Goal: Task Accomplishment & Management: Manage account settings

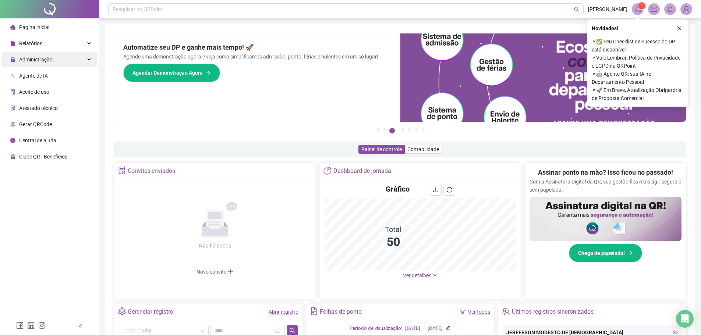
click at [45, 61] on span "Administração" at bounding box center [35, 60] width 33 height 6
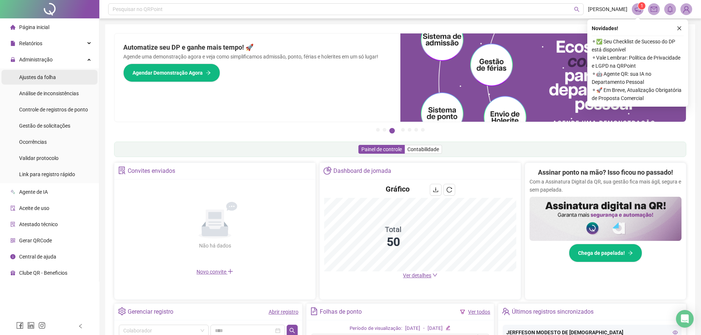
click at [42, 78] on span "Ajustes da folha" at bounding box center [37, 77] width 37 height 6
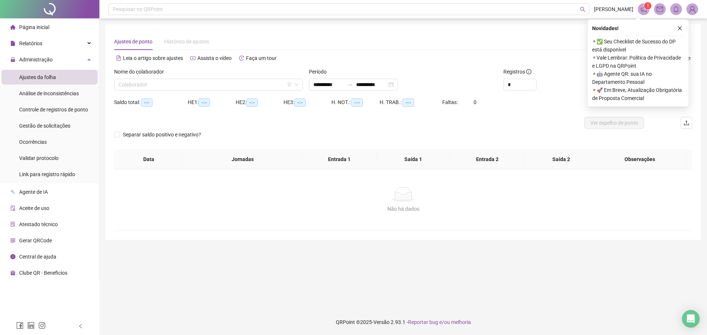
type input "**********"
click at [148, 84] on input "search" at bounding box center [205, 84] width 173 height 11
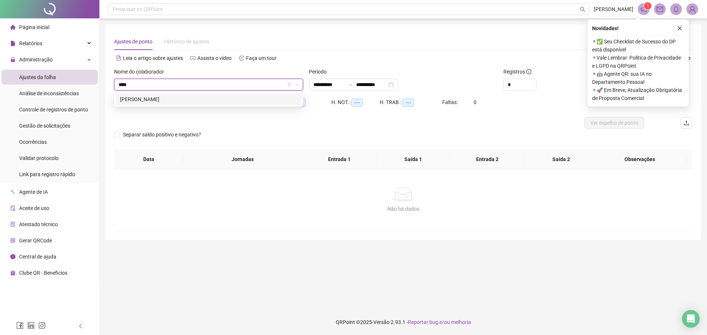
type input "*****"
click at [176, 104] on div "KAREN SAFYRA SILVA NEVES" at bounding box center [209, 99] width 186 height 12
click at [352, 128] on div at bounding box center [331, 123] width 434 height 12
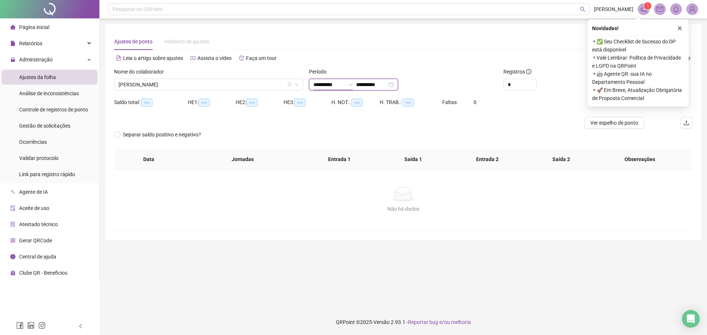
drag, startPoint x: 318, startPoint y: 82, endPoint x: 324, endPoint y: 84, distance: 5.7
click at [318, 83] on input "**********" at bounding box center [328, 85] width 31 height 8
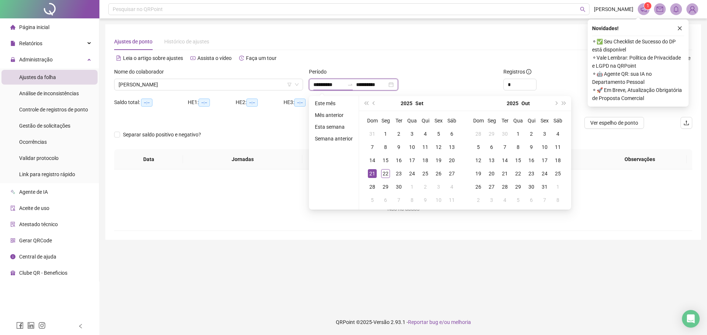
click at [325, 84] on input "**********" at bounding box center [328, 85] width 31 height 8
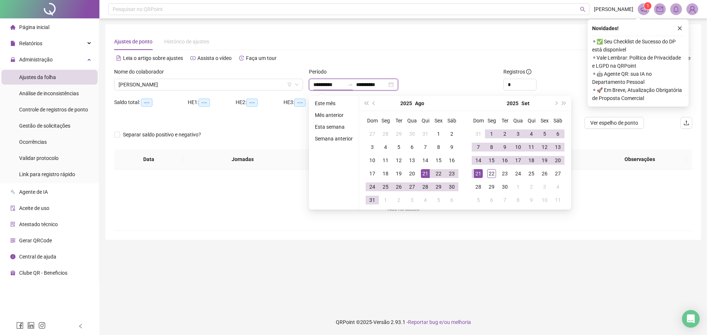
type input "**********"
click at [371, 83] on input "**********" at bounding box center [371, 85] width 31 height 8
type input "**********"
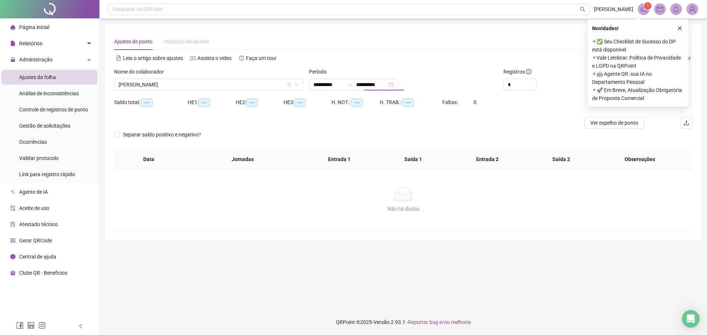
click at [395, 53] on div "Leia o artigo sobre ajustes Assista o vídeo Faça um tour" at bounding box center [258, 58] width 289 height 12
click at [676, 29] on button "button" at bounding box center [679, 28] width 9 height 9
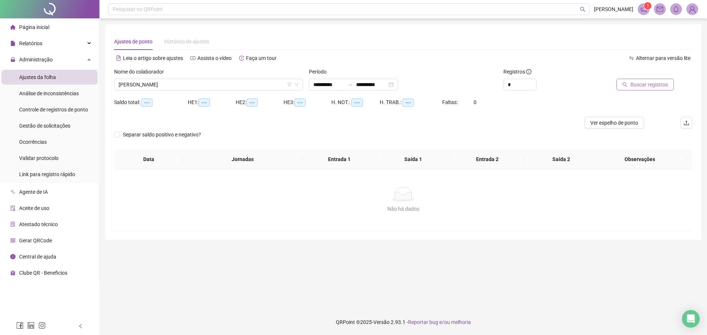
click at [634, 83] on span "Buscar registros" at bounding box center [649, 85] width 38 height 8
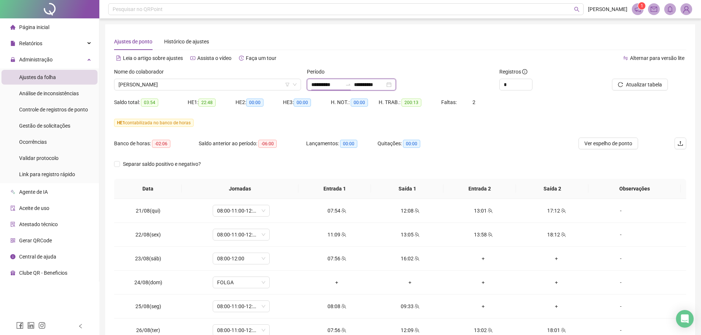
click at [324, 85] on input "**********" at bounding box center [326, 85] width 31 height 8
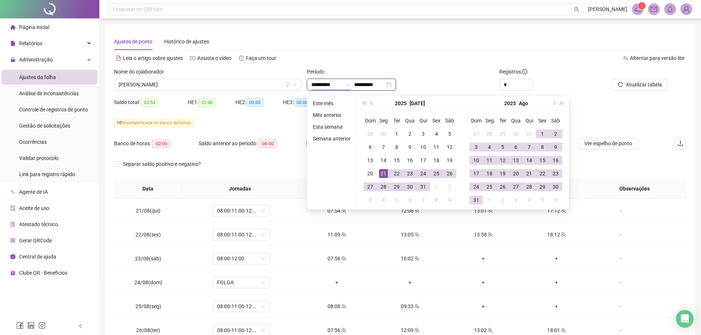
type input "**********"
click at [375, 84] on input "**********" at bounding box center [369, 85] width 31 height 8
type input "**********"
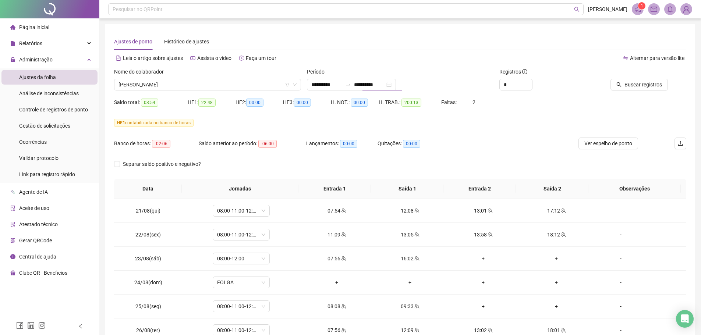
click at [446, 75] on div "Período" at bounding box center [400, 73] width 187 height 11
click at [649, 78] on div at bounding box center [632, 73] width 72 height 11
click at [634, 82] on span "Buscar registros" at bounding box center [644, 85] width 38 height 8
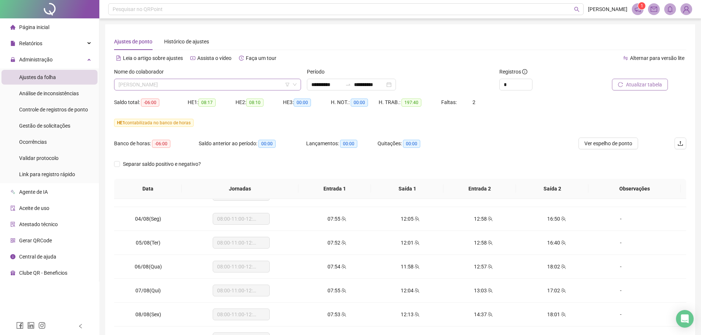
click at [173, 85] on span "KAREN SAFYRA SILVA NEVES" at bounding box center [208, 84] width 178 height 11
click at [324, 85] on input "**********" at bounding box center [326, 85] width 31 height 8
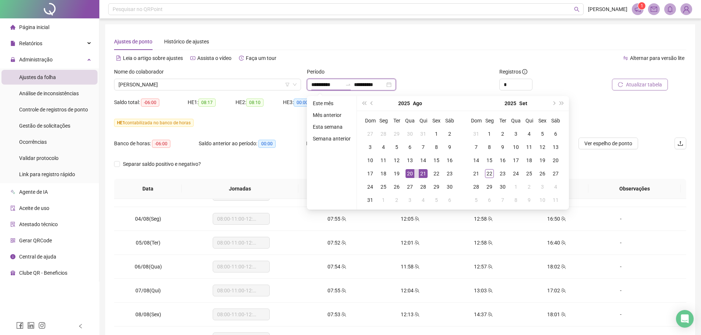
type input "**********"
click at [375, 84] on input "**********" at bounding box center [369, 85] width 31 height 8
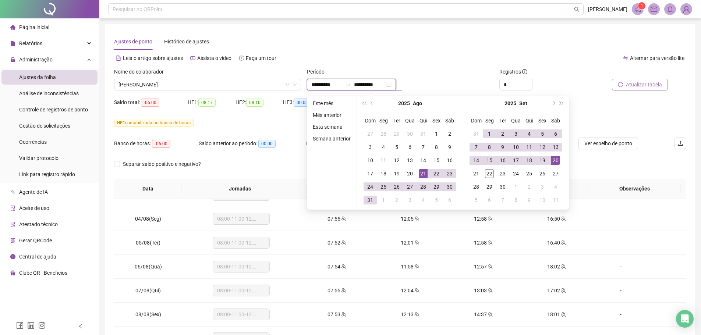
type input "**********"
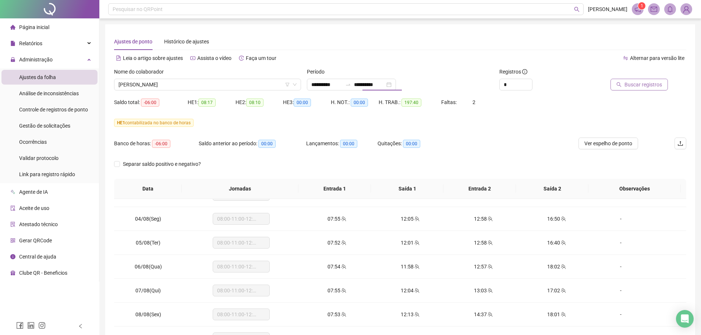
click at [441, 56] on div "Alternar para versão lite" at bounding box center [543, 58] width 286 height 12
click at [656, 85] on span "Buscar registros" at bounding box center [644, 85] width 38 height 8
click at [394, 33] on div "Ajustes de ponto Histórico de ajustes" at bounding box center [400, 41] width 572 height 17
drag, startPoint x: 350, startPoint y: 43, endPoint x: 310, endPoint y: 60, distance: 43.4
click at [349, 43] on div "Ajustes de ponto Histórico de ajustes" at bounding box center [400, 41] width 572 height 17
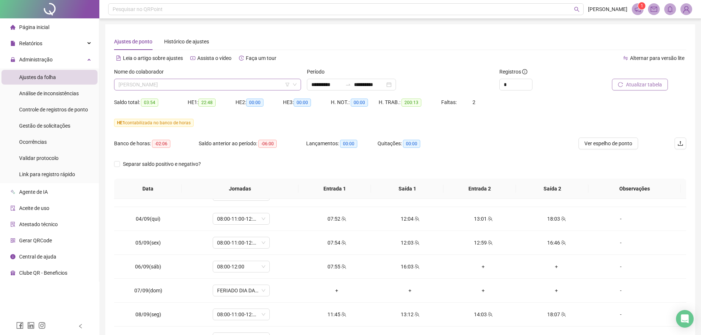
click at [261, 85] on span "KAREN SAFYRA SILVA NEVES" at bounding box center [208, 84] width 178 height 11
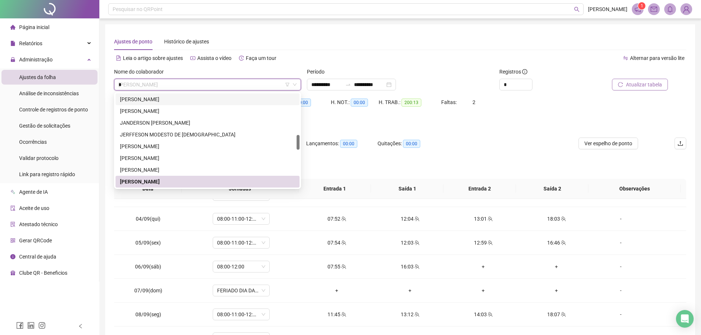
scroll to position [94, 0]
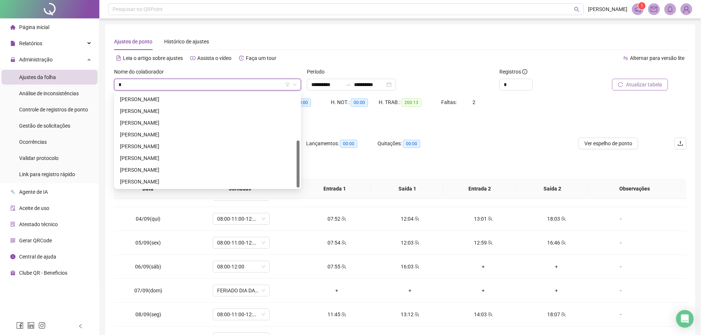
type input "**"
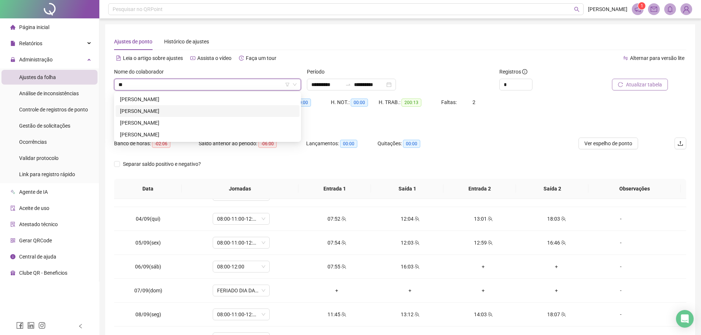
click at [175, 112] on div "GABRIELLY SANTOS SOUSA" at bounding box center [207, 111] width 175 height 8
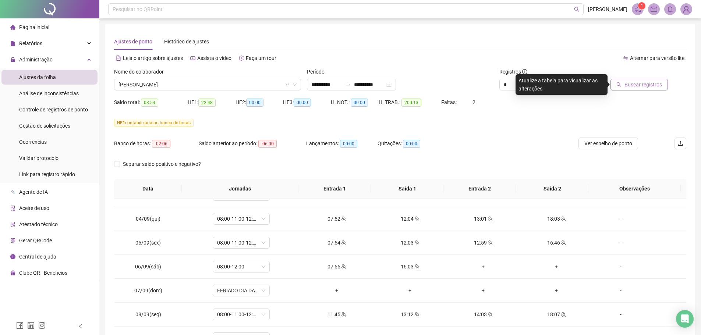
click at [455, 74] on div "Período" at bounding box center [400, 73] width 187 height 11
click at [639, 85] on span "Buscar registros" at bounding box center [644, 85] width 38 height 8
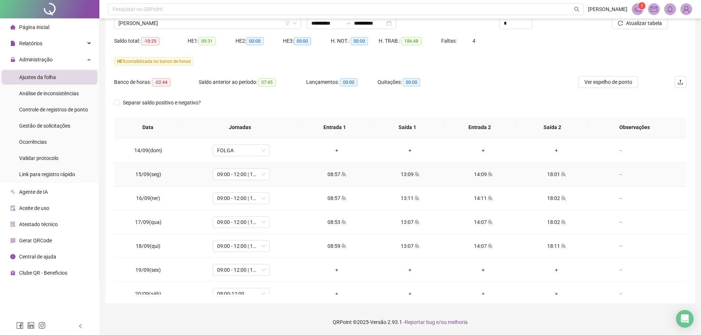
scroll to position [585, 0]
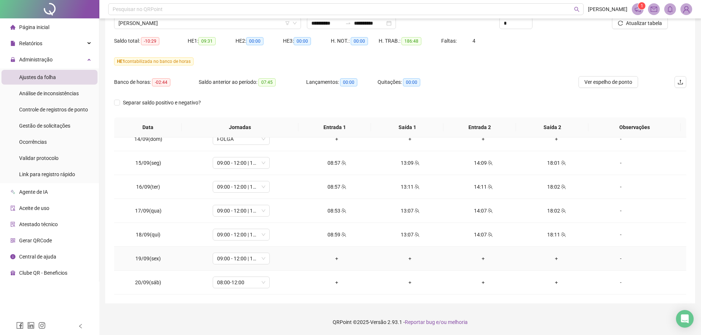
click at [616, 260] on div "-" at bounding box center [620, 259] width 43 height 8
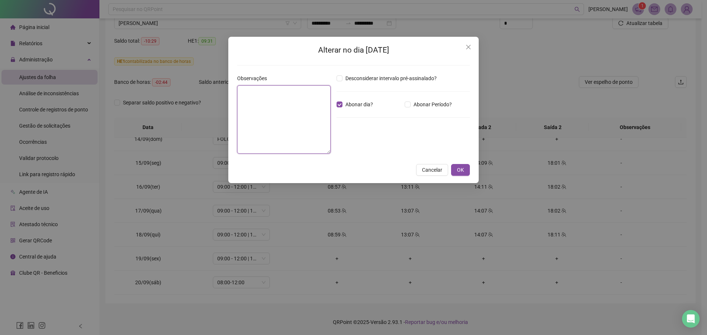
click at [283, 110] on textarea at bounding box center [283, 119] width 93 height 68
type textarea "*****"
click at [463, 169] on span "OK" at bounding box center [460, 170] width 7 height 8
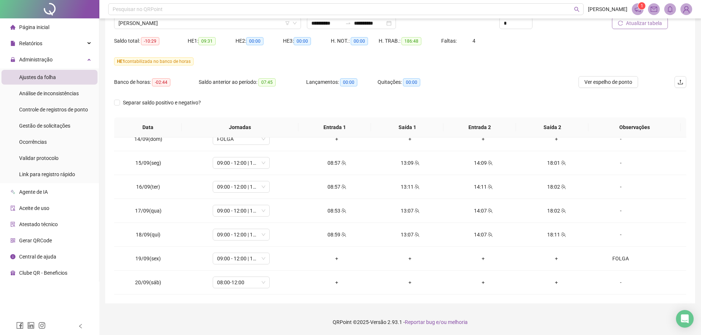
click at [630, 26] on span "Atualizar tabela" at bounding box center [644, 23] width 36 height 8
click at [526, 68] on div "HE 1 contabilizada no banco de horas" at bounding box center [400, 66] width 572 height 21
click at [528, 77] on div "Banco de horas: 05:16 Saldo anterior ao período: 07:45 Lançamentos: 00:00 Quita…" at bounding box center [328, 86] width 429 height 21
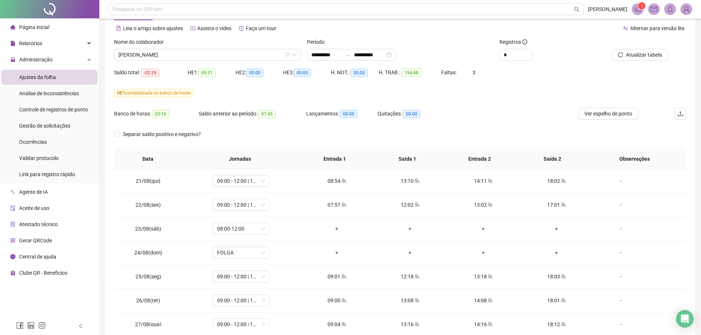
scroll to position [0, 0]
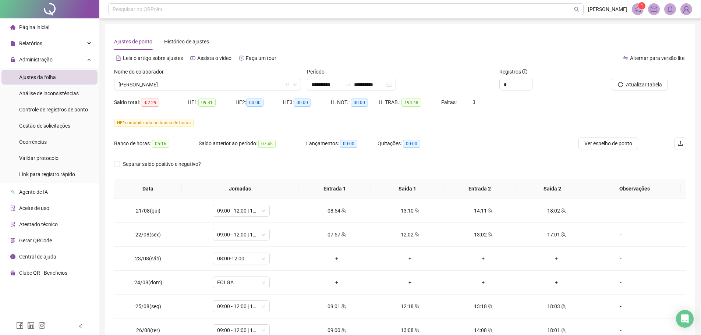
click at [493, 131] on div "HE 1 contabilizada no banco de horas" at bounding box center [400, 127] width 572 height 21
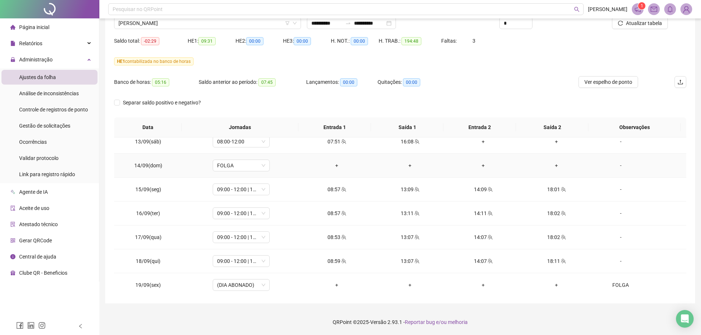
scroll to position [585, 0]
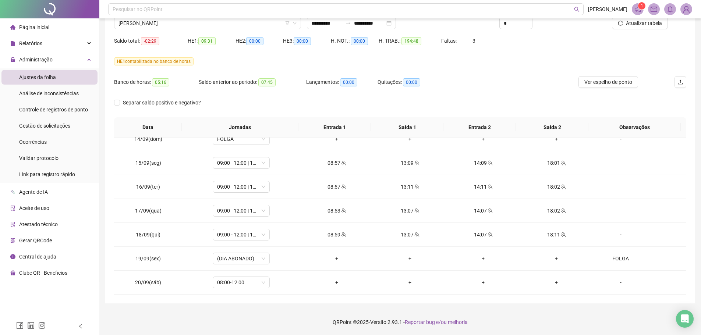
drag, startPoint x: 531, startPoint y: 70, endPoint x: 518, endPoint y: 72, distance: 13.0
click at [527, 69] on div "HE 1 contabilizada no banco de horas" at bounding box center [400, 66] width 572 height 21
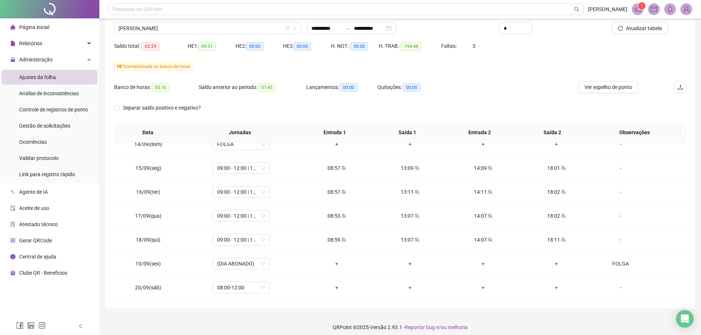
scroll to position [0, 0]
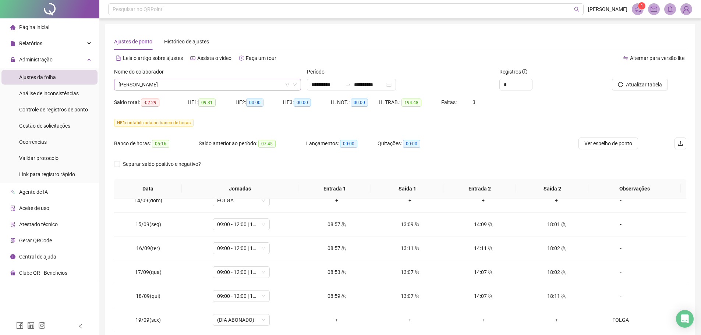
click at [183, 82] on span "GABRIELLY SANTOS SOUSA" at bounding box center [208, 84] width 178 height 11
click at [503, 133] on div "HE 1 contabilizada no banco de horas" at bounding box center [400, 127] width 572 height 21
click at [179, 78] on div "Nome do colaborador" at bounding box center [207, 73] width 187 height 11
click at [178, 80] on span "GABRIELLY SANTOS SOUSA" at bounding box center [208, 84] width 178 height 11
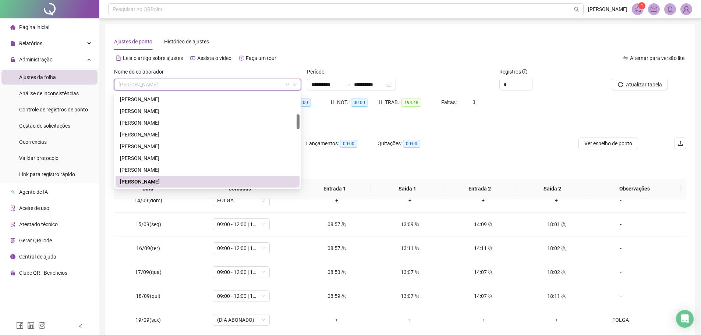
click at [178, 80] on span "GABRIELLY SANTOS SOUSA" at bounding box center [208, 84] width 178 height 11
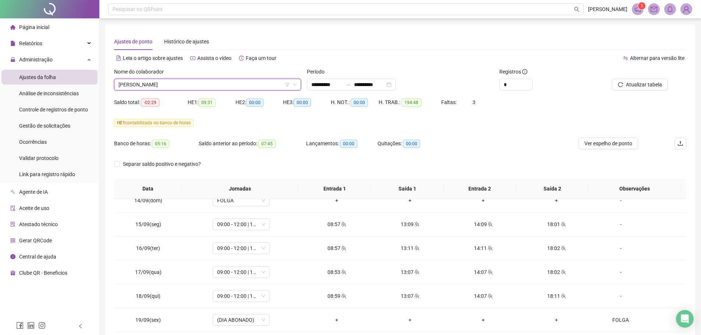
drag, startPoint x: 512, startPoint y: 134, endPoint x: 696, endPoint y: 115, distance: 184.6
click at [515, 133] on div "HE 1 contabilizada no banco de horas" at bounding box center [400, 127] width 572 height 21
click at [462, 134] on div "HE 1 contabilizada no banco de horas" at bounding box center [400, 127] width 572 height 21
click at [463, 134] on div "HE 1 contabilizada no banco de horas" at bounding box center [400, 127] width 572 height 21
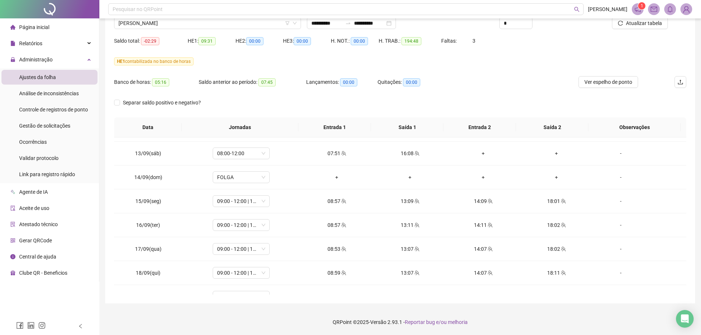
scroll to position [585, 0]
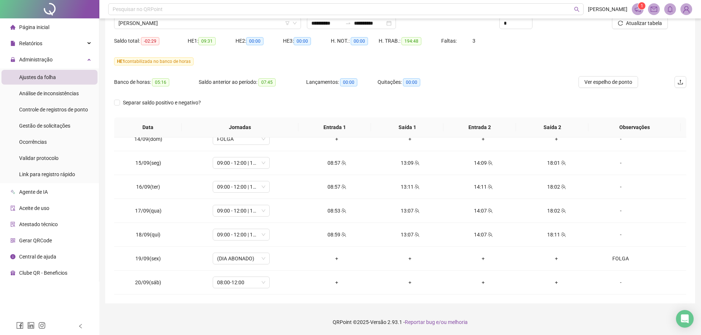
click at [473, 87] on div "Banco de horas: 05:16 Saldo anterior ao período: 07:45 Lançamentos: 00:00 Quita…" at bounding box center [328, 86] width 429 height 21
click at [489, 80] on div "Banco de horas: 05:16 Saldo anterior ao período: 07:45 Lançamentos: 00:00 Quita…" at bounding box center [328, 86] width 429 height 21
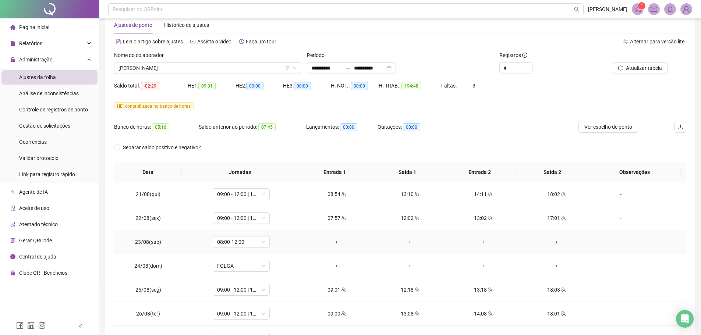
scroll to position [0, 0]
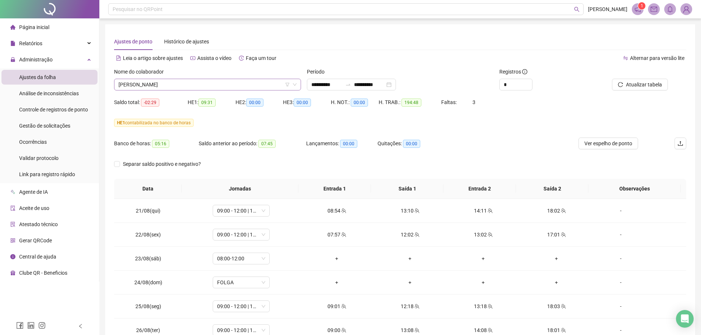
click at [183, 84] on span "GABRIELLY SANTOS SOUSA" at bounding box center [208, 84] width 178 height 11
click at [151, 84] on span "GABRIELLY SANTOS SOUSA" at bounding box center [208, 84] width 178 height 11
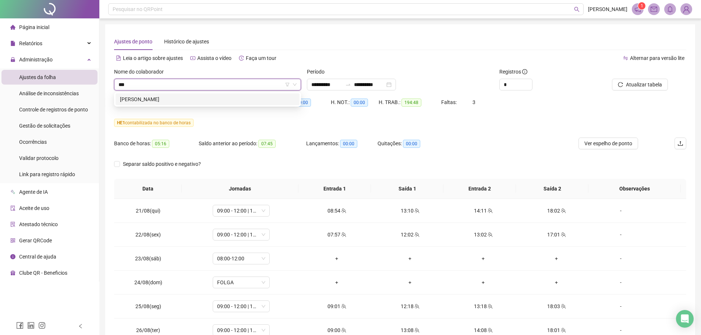
type input "****"
click at [163, 98] on div "KELLY CRISTINA RODRIGUES COELHO" at bounding box center [207, 99] width 175 height 8
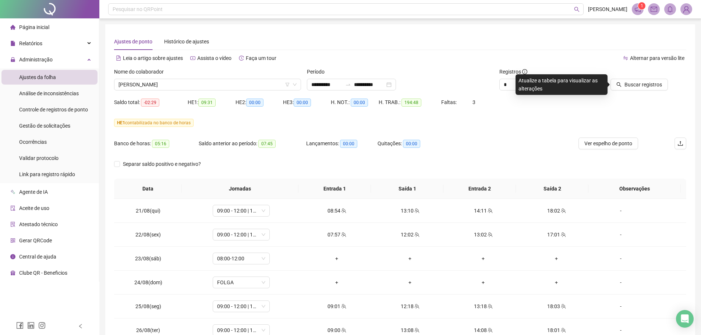
drag, startPoint x: 509, startPoint y: 125, endPoint x: 615, endPoint y: 103, distance: 108.0
click at [512, 124] on div "HE 1 contabilizada no banco de horas" at bounding box center [400, 123] width 572 height 8
click at [639, 82] on span "Buscar registros" at bounding box center [644, 85] width 38 height 8
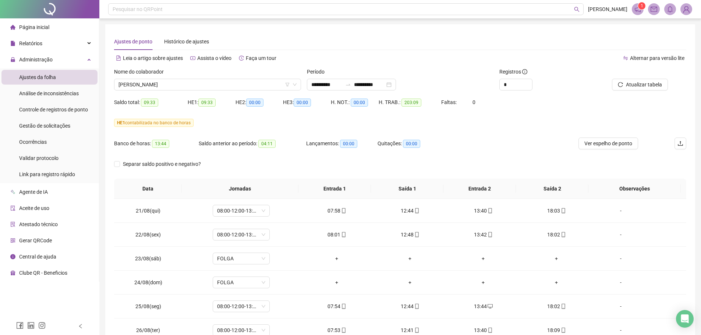
click at [487, 133] on div "HE 1 contabilizada no banco de horas" at bounding box center [400, 127] width 572 height 21
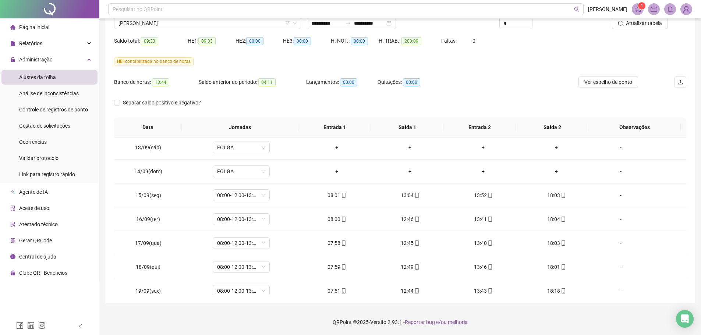
scroll to position [585, 0]
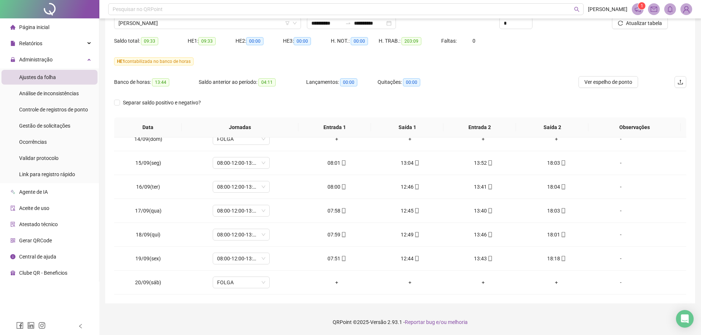
click at [482, 80] on div "Banco de horas: 13:44 Saldo anterior ao período: 04:11 Lançamentos: 00:00 Quita…" at bounding box center [328, 86] width 429 height 21
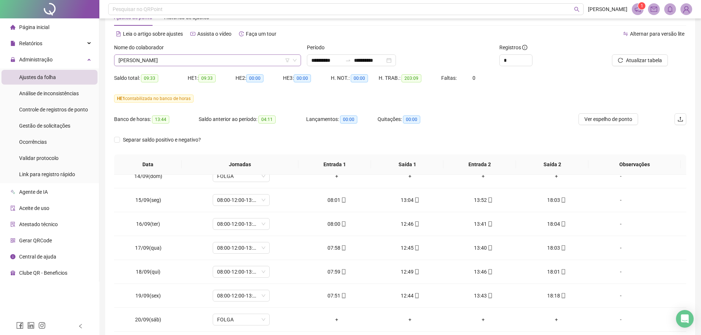
scroll to position [0, 0]
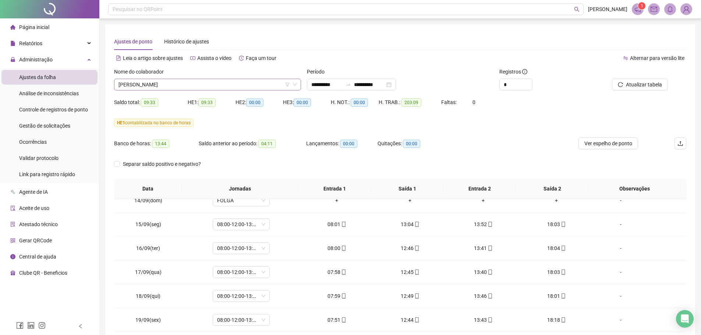
click at [167, 86] on span "KELLY CRISTINA RODRIGUES COELHO" at bounding box center [208, 84] width 178 height 11
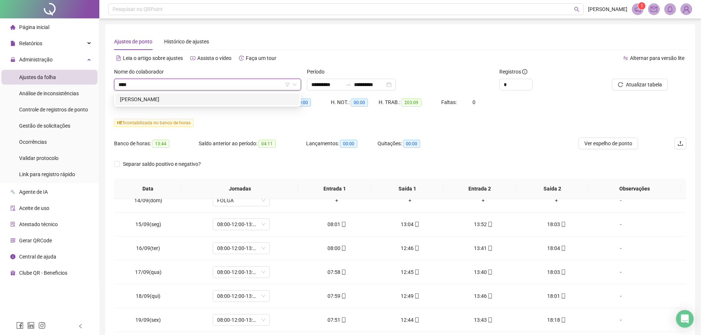
type input "*****"
click at [180, 98] on div "MARIA NILZA SOUSA LOURENCO" at bounding box center [207, 99] width 175 height 8
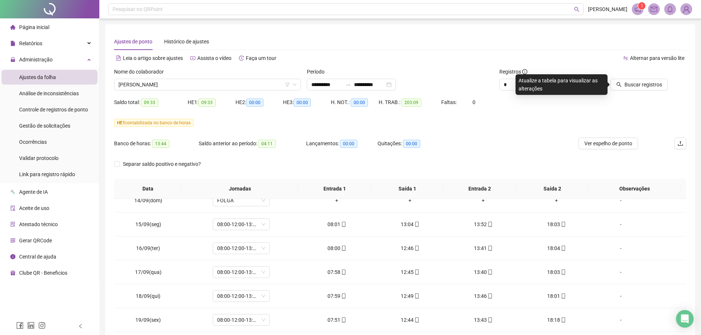
drag, startPoint x: 491, startPoint y: 131, endPoint x: 629, endPoint y: 120, distance: 137.7
click at [518, 130] on div "HE 1 contabilizada no banco de horas" at bounding box center [400, 127] width 572 height 21
click at [635, 85] on span "Buscar registros" at bounding box center [644, 85] width 38 height 8
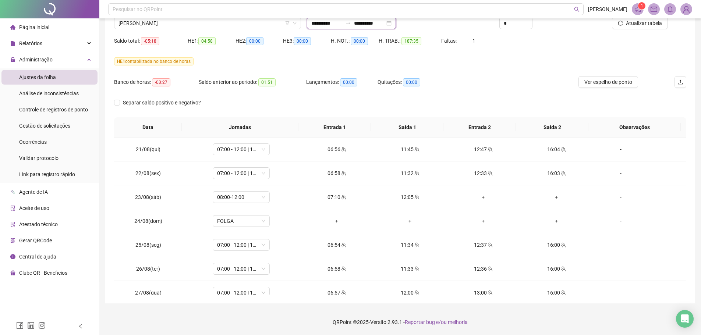
click at [325, 24] on input "**********" at bounding box center [326, 23] width 31 height 8
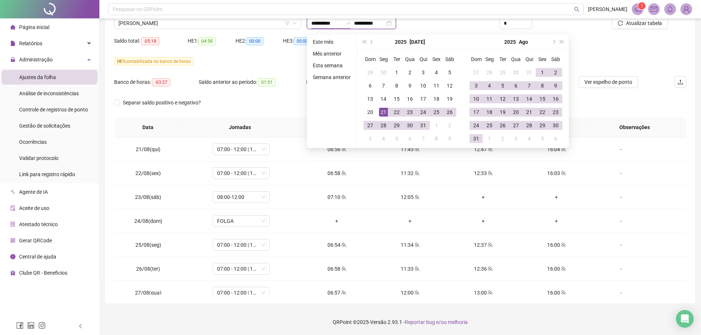
type input "**********"
click at [374, 23] on input "**********" at bounding box center [369, 23] width 31 height 8
type input "**********"
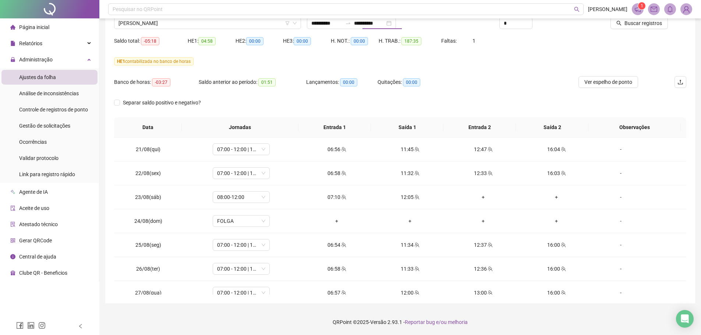
click at [459, 68] on div "HE 1 contabilizada no banco de horas" at bounding box center [400, 66] width 572 height 21
click at [642, 25] on span "Buscar registros" at bounding box center [644, 23] width 38 height 8
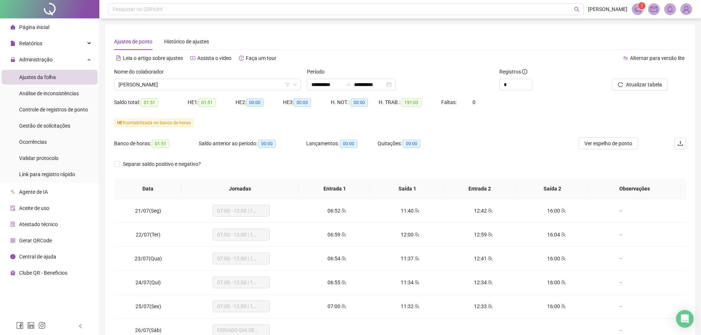
click at [510, 142] on div "Banco de horas: 01:51 Saldo anterior ao período: 00:00 Lançamentos: 00:00 Quita…" at bounding box center [328, 148] width 429 height 21
click at [248, 86] on span "MARIA NILZA SOUSA LOURENCO" at bounding box center [208, 84] width 178 height 11
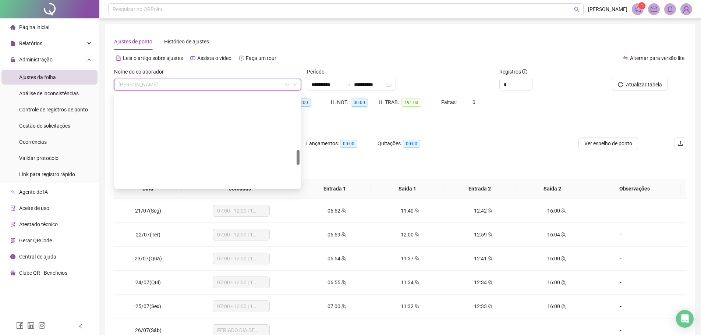
scroll to position [353, 0]
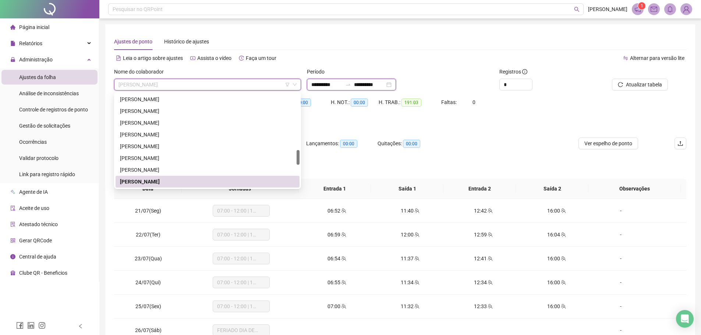
click at [322, 84] on input "**********" at bounding box center [326, 85] width 31 height 8
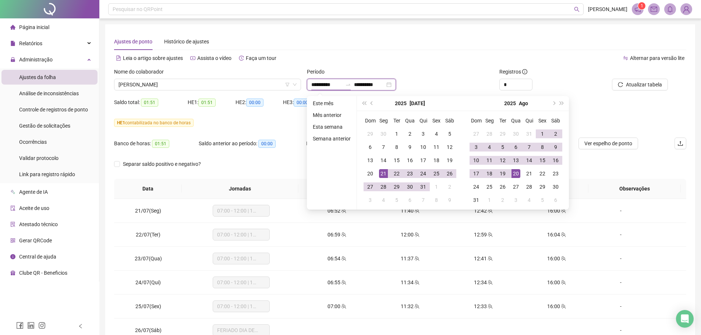
click at [323, 84] on input "**********" at bounding box center [326, 85] width 31 height 8
click at [324, 84] on input "**********" at bounding box center [326, 85] width 31 height 8
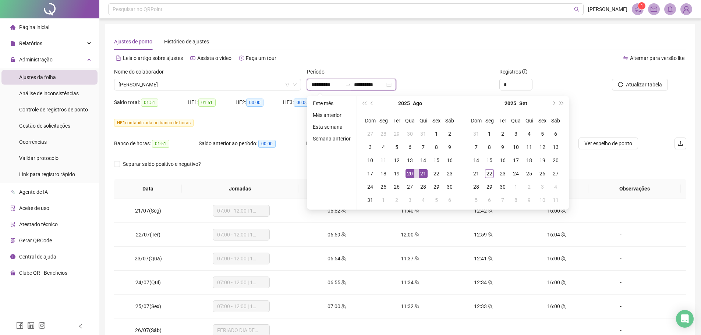
type input "**********"
drag, startPoint x: 375, startPoint y: 83, endPoint x: 400, endPoint y: 77, distance: 25.0
click at [377, 82] on input "**********" at bounding box center [369, 85] width 31 height 8
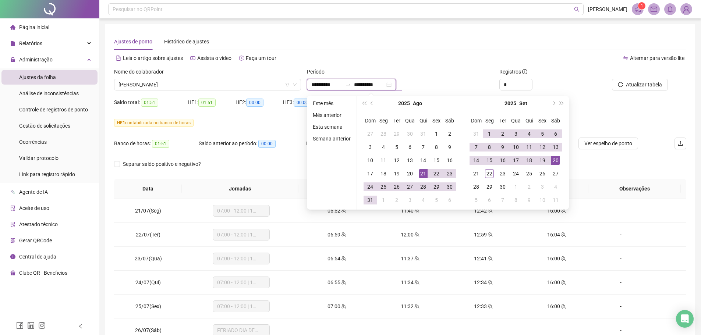
type input "**********"
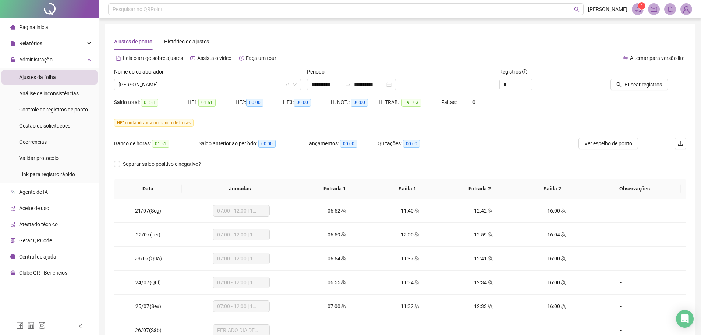
click at [472, 75] on div "Período" at bounding box center [400, 73] width 187 height 11
click at [621, 84] on icon "search" at bounding box center [619, 84] width 5 height 5
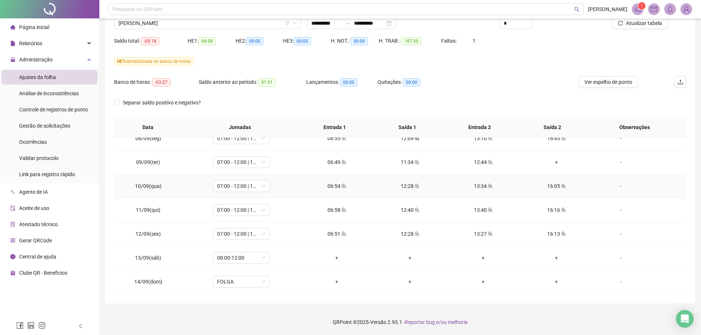
scroll to position [405, 0]
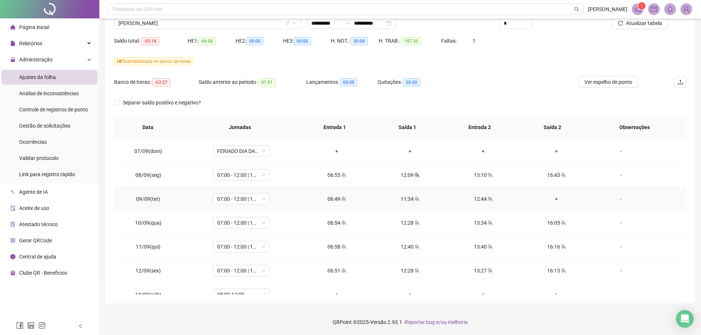
click at [554, 197] on div "+" at bounding box center [556, 199] width 61 height 8
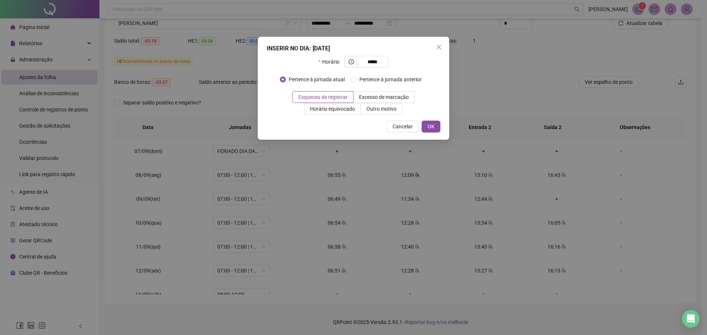
type input "*****"
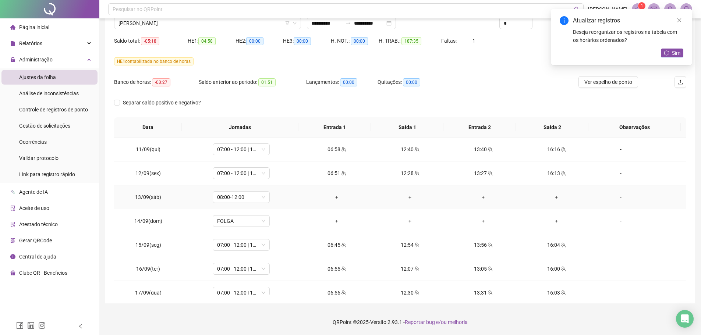
scroll to position [515, 0]
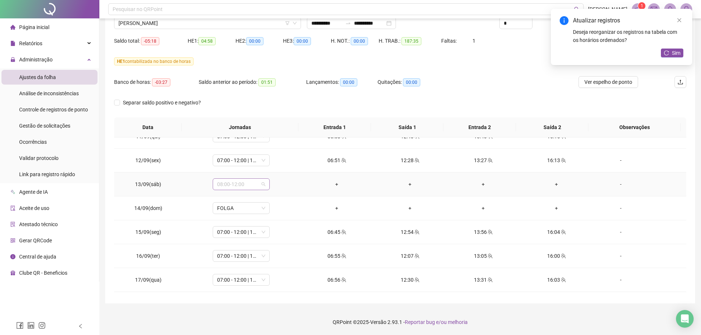
click at [245, 185] on span "08:00-12:00" at bounding box center [241, 184] width 48 height 11
drag, startPoint x: 303, startPoint y: 185, endPoint x: 307, endPoint y: 184, distance: 3.8
click at [304, 185] on td "+" at bounding box center [336, 185] width 73 height 24
click at [262, 184] on span "08:00-12:00" at bounding box center [241, 184] width 48 height 11
click at [311, 179] on td "+" at bounding box center [336, 185] width 73 height 24
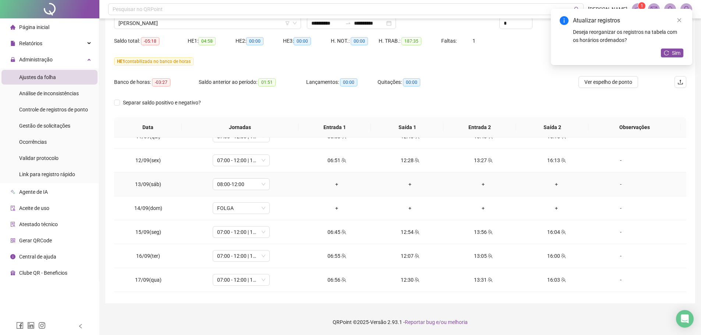
click at [614, 184] on div "-" at bounding box center [620, 184] width 43 height 8
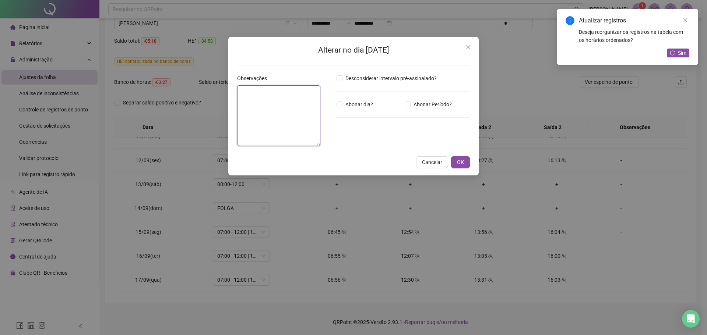
click at [260, 119] on textarea at bounding box center [278, 115] width 83 height 61
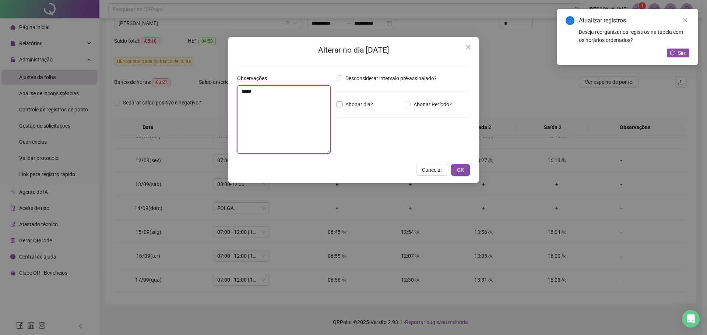
type textarea "*****"
drag, startPoint x: 361, startPoint y: 101, endPoint x: 366, endPoint y: 111, distance: 10.7
click at [363, 102] on div "Desconsiderar intervalo pré-assinalado? Abonar dia? Abonar Período? Horas a abo…" at bounding box center [403, 116] width 139 height 85
click at [457, 170] on span "OK" at bounding box center [460, 170] width 7 height 8
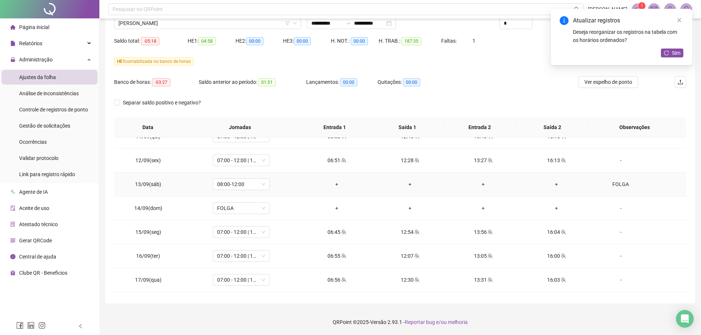
scroll to position [585, 0]
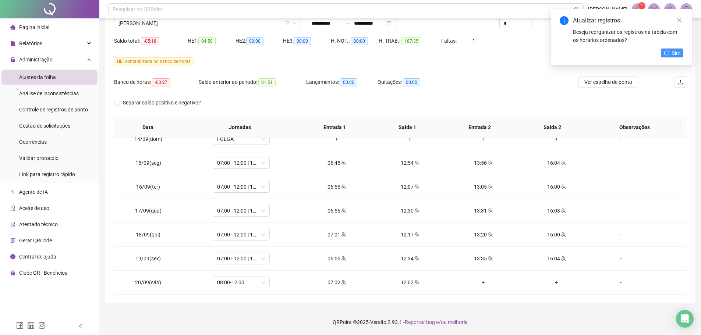
click at [673, 53] on span "Sim" at bounding box center [676, 53] width 8 height 8
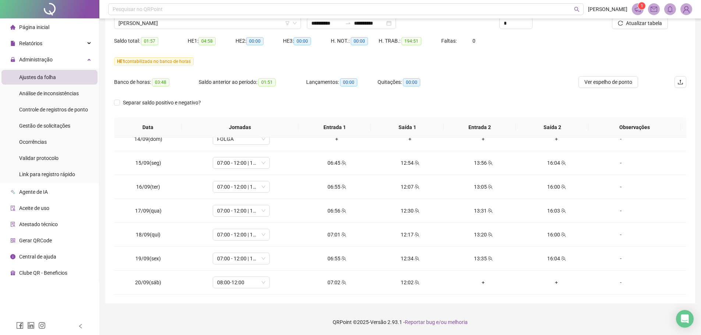
click at [489, 77] on div "Banco de horas: 03:48 Saldo anterior ao período: 01:51 Lançamentos: 00:00 Quita…" at bounding box center [328, 86] width 429 height 21
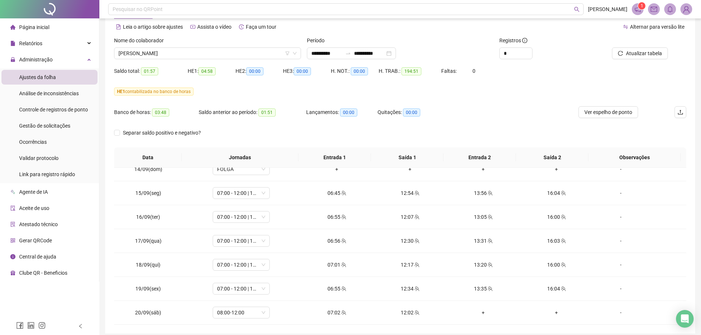
scroll to position [0, 0]
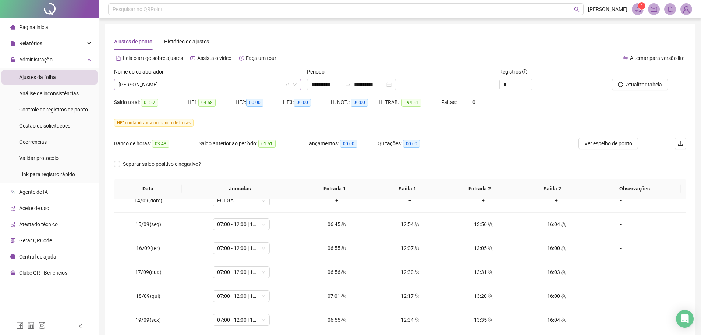
click at [204, 82] on span "MARIA NILZA SOUSA LOURENCO" at bounding box center [208, 84] width 178 height 11
type input "******"
click at [194, 84] on span "MARIA NILZA SOUSA LOURENCO" at bounding box center [208, 84] width 178 height 11
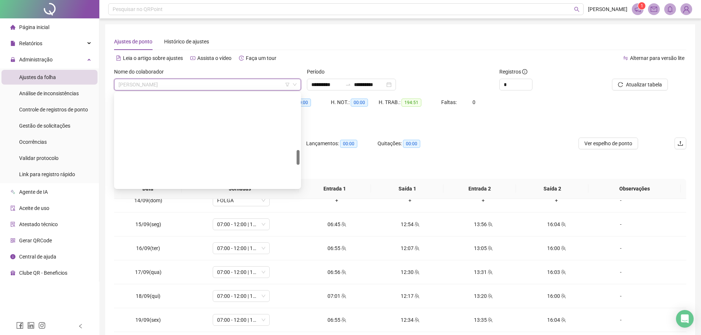
scroll to position [353, 0]
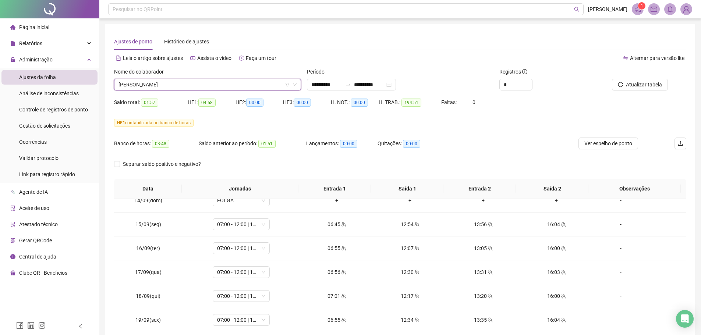
click at [194, 84] on span "MARIA NILZA SOUSA LOURENCO" at bounding box center [208, 84] width 178 height 11
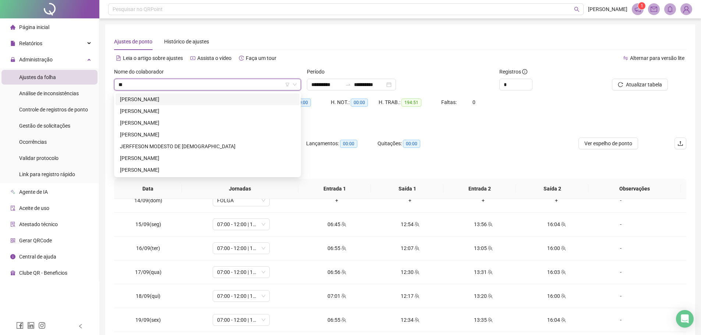
scroll to position [0, 0]
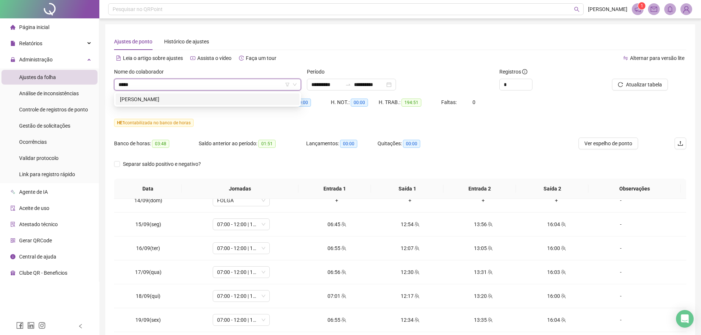
type input "******"
click at [182, 102] on div "MOSAIR PIRES FERREIRA" at bounding box center [207, 99] width 175 height 8
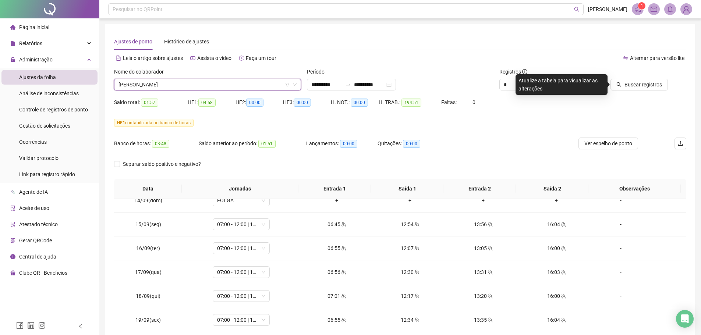
click at [525, 131] on div "HE 1 contabilizada no banco de horas" at bounding box center [400, 127] width 572 height 21
click at [628, 79] on button "Buscar registros" at bounding box center [639, 85] width 57 height 12
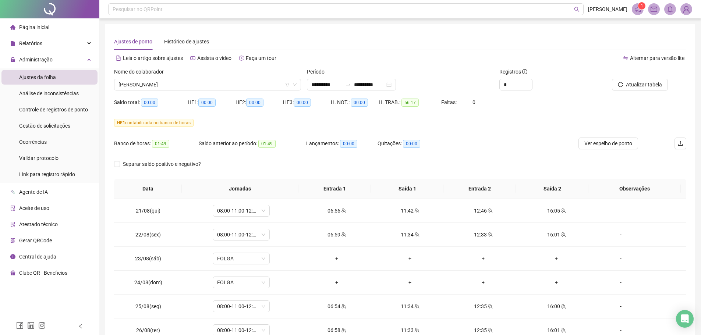
click at [517, 143] on div "Banco de horas: 01:49 Saldo anterior ao período: 01:49 Lançamentos: 00:00 Quita…" at bounding box center [328, 148] width 429 height 21
click at [187, 85] on span "MOSAIR PIRES FERREIRA" at bounding box center [208, 84] width 178 height 11
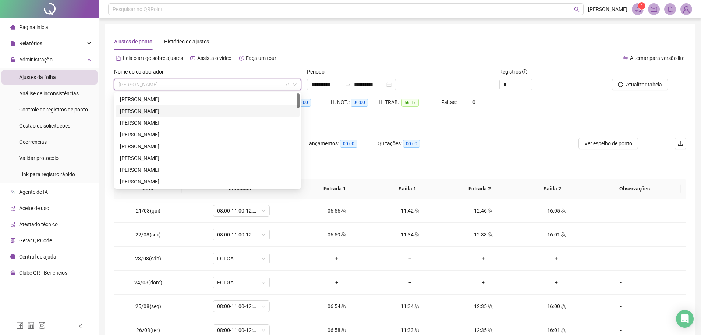
scroll to position [37, 0]
click at [134, 98] on div "ANA CRISTINA MELO" at bounding box center [207, 98] width 175 height 8
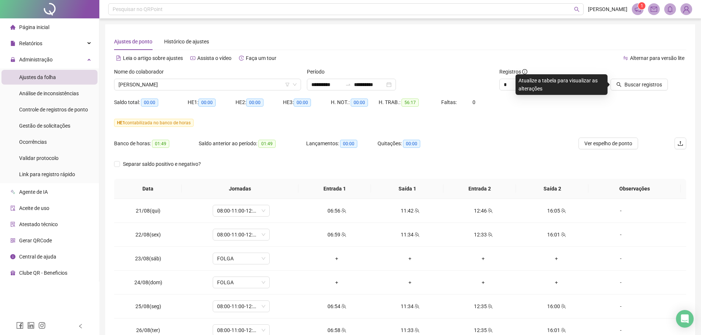
drag, startPoint x: 495, startPoint y: 134, endPoint x: 627, endPoint y: 99, distance: 136.2
click at [498, 133] on div "HE 1 contabilizada no banco de horas" at bounding box center [400, 127] width 572 height 21
click at [642, 88] on span "Buscar registros" at bounding box center [644, 85] width 38 height 8
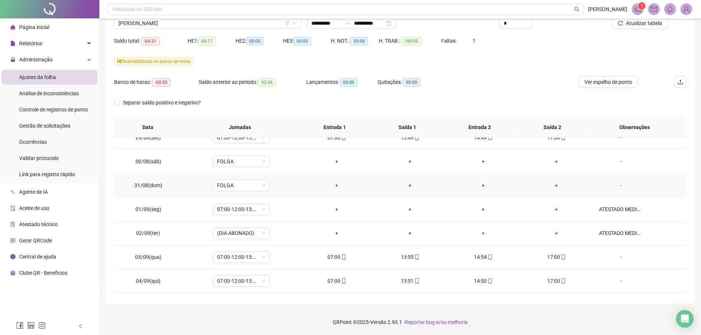
scroll to position [221, 0]
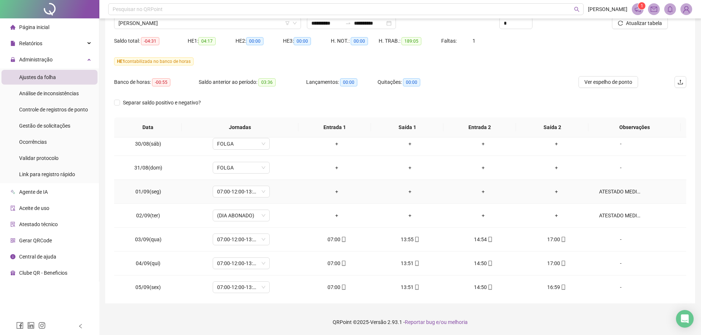
click at [613, 191] on div "ATESTADO MEDICO" at bounding box center [620, 192] width 43 height 8
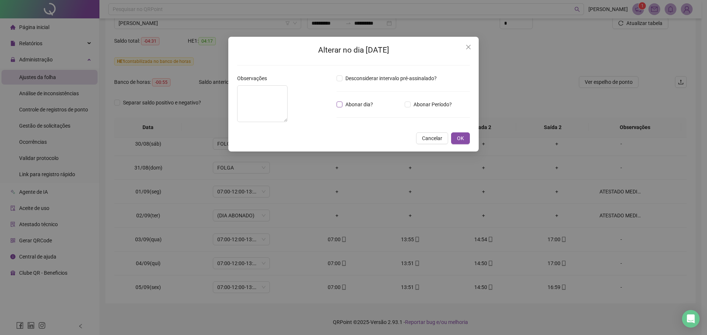
type textarea "**********"
click at [343, 104] on span "Abonar dia?" at bounding box center [358, 104] width 33 height 8
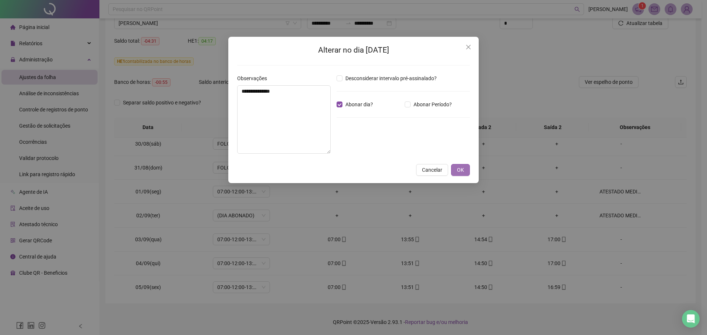
drag, startPoint x: 461, startPoint y: 171, endPoint x: 467, endPoint y: 172, distance: 7.1
click at [462, 171] on span "OK" at bounding box center [460, 170] width 7 height 8
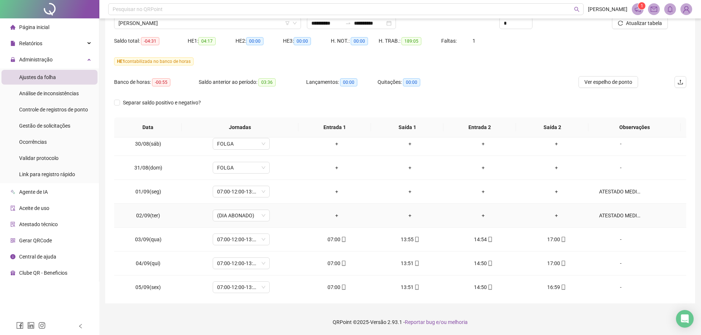
click at [619, 215] on body "**********" at bounding box center [350, 106] width 701 height 335
click at [619, 215] on div "ATESTADO MEDICO" at bounding box center [620, 216] width 43 height 8
type textarea "**********"
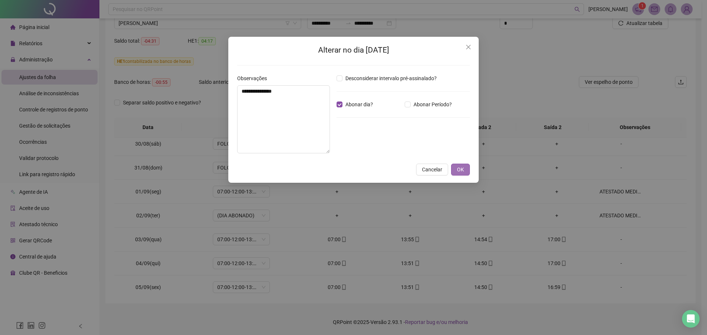
click at [454, 170] on button "OK" at bounding box center [460, 170] width 19 height 12
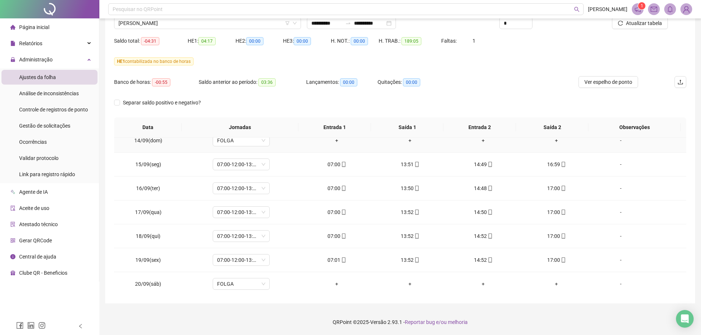
scroll to position [585, 0]
click at [637, 20] on span "Atualizar tabela" at bounding box center [644, 23] width 36 height 8
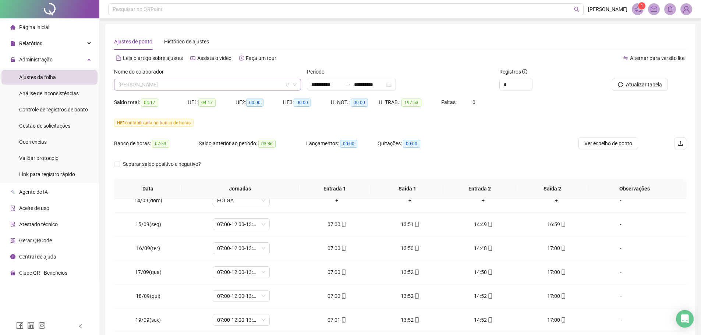
click at [191, 85] on span "ANA CRISTINA MELO" at bounding box center [208, 84] width 178 height 11
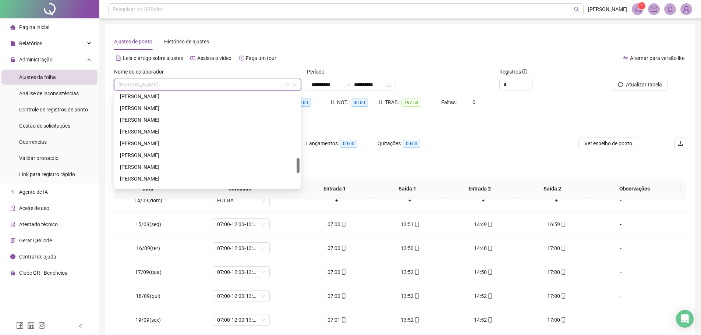
scroll to position [477, 0]
click at [141, 104] on div "ROSINETE SOUSA REIS" at bounding box center [207, 105] width 175 height 8
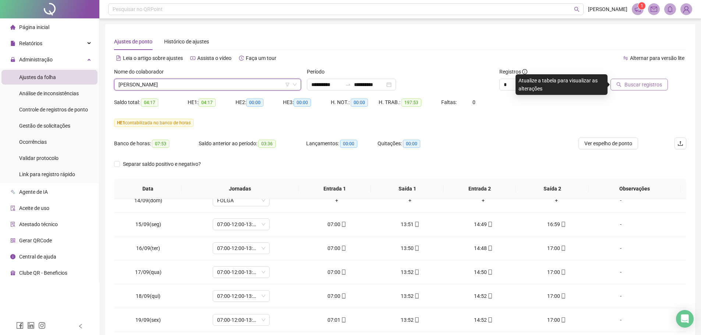
drag, startPoint x: 472, startPoint y: 119, endPoint x: 632, endPoint y: 87, distance: 163.1
click at [479, 119] on div "HE 1 contabilizada no banco de horas" at bounding box center [400, 123] width 572 height 8
click at [648, 82] on span "Buscar registros" at bounding box center [644, 85] width 38 height 8
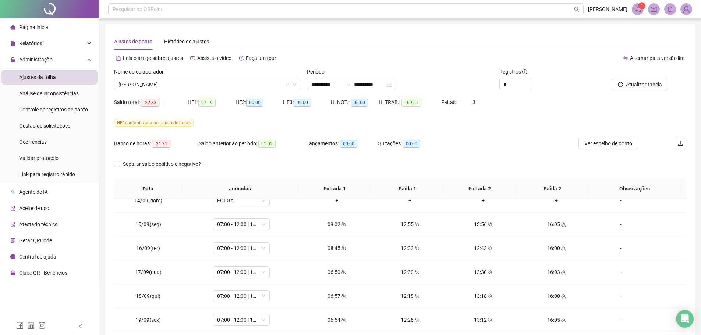
click at [472, 147] on div "Banco de horas: -21:31 Saldo anterior ao período: 01:02 Lançamentos: 00:00 Quit…" at bounding box center [328, 148] width 429 height 21
drag, startPoint x: 546, startPoint y: 111, endPoint x: 653, endPoint y: 82, distance: 111.2
click at [553, 109] on div "Saldo total: -22:33 HE 1: 07:19 HE 2: 00:00 HE 3: 00:00 H. NOT.: 00:00 H. TRAB.…" at bounding box center [400, 106] width 572 height 21
click at [648, 84] on span "Atualizar tabela" at bounding box center [644, 85] width 36 height 8
click at [227, 117] on div "HE 1 contabilizada no banco de horas" at bounding box center [400, 123] width 572 height 12
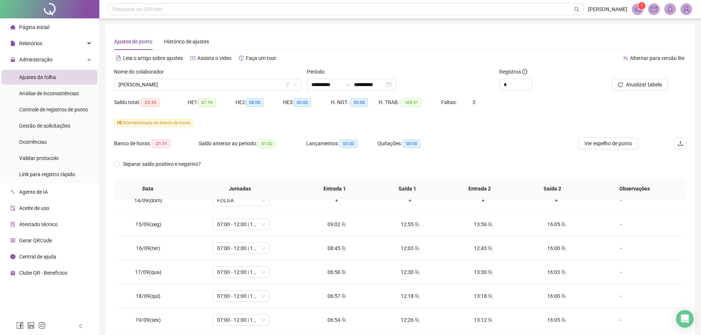
click at [269, 130] on div "HE 1 contabilizada no banco de horas" at bounding box center [400, 127] width 572 height 21
click at [265, 126] on div "HE 1 contabilizada no banco de horas" at bounding box center [400, 123] width 572 height 8
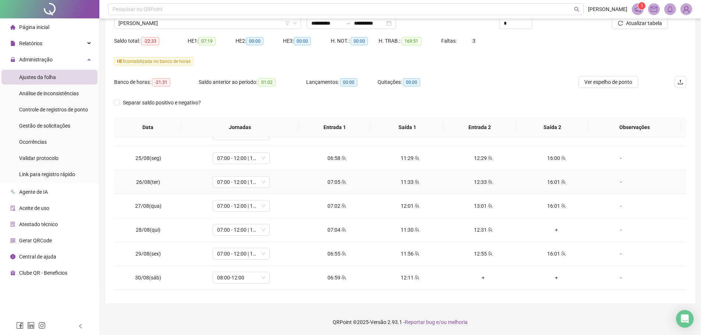
scroll to position [110, 0]
click at [556, 208] on div "+" at bounding box center [556, 206] width 61 height 8
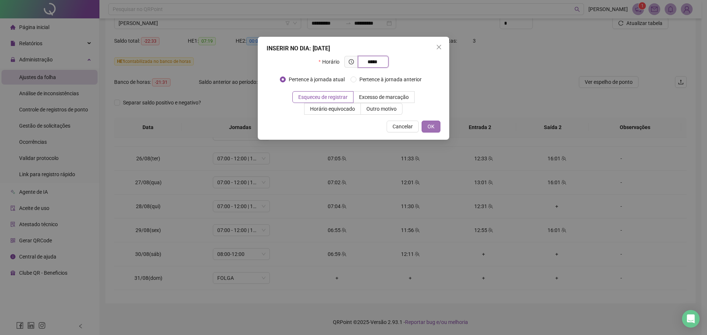
type input "*****"
click at [433, 127] on span "OK" at bounding box center [430, 127] width 7 height 8
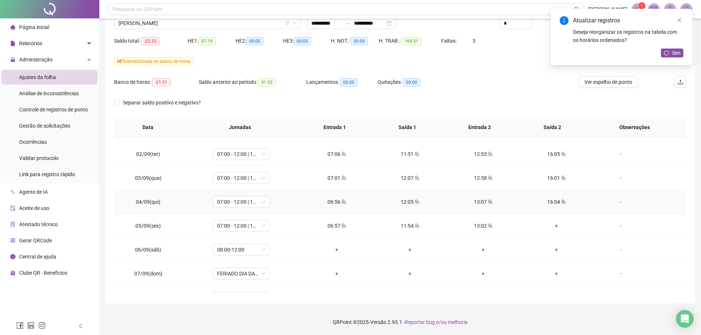
scroll to position [294, 0]
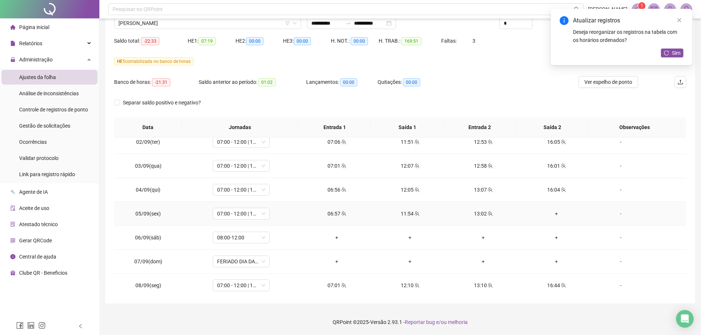
click at [551, 216] on div "+" at bounding box center [556, 214] width 61 height 8
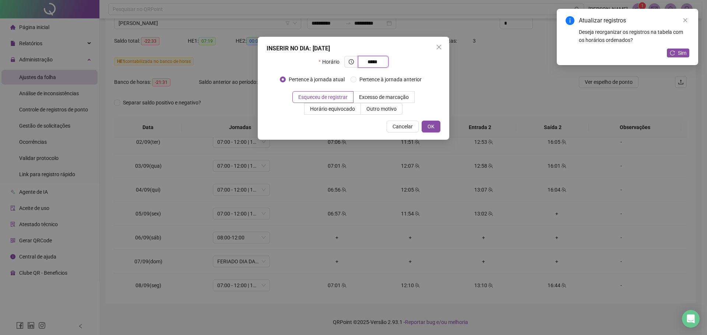
type input "*****"
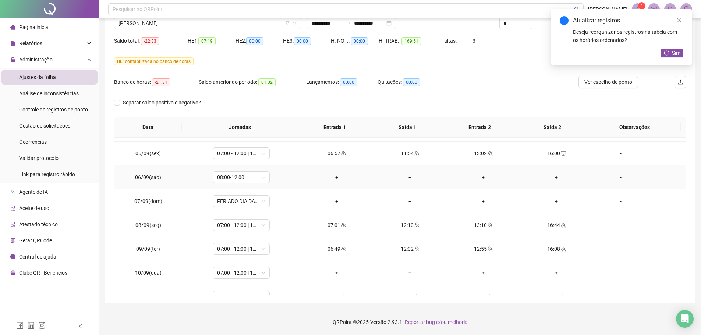
scroll to position [368, 0]
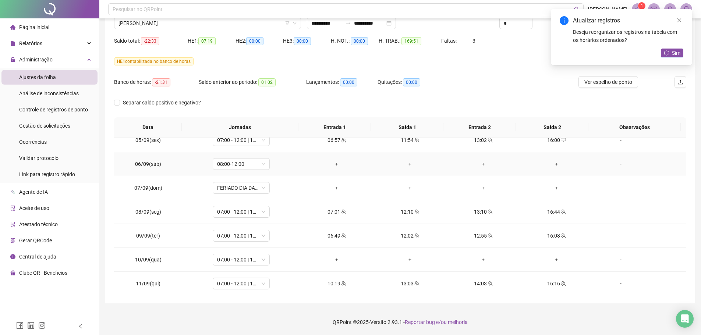
click at [617, 166] on div "-" at bounding box center [620, 164] width 43 height 8
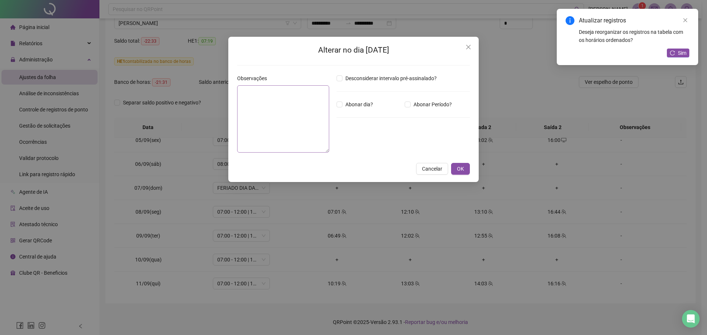
drag, startPoint x: 351, startPoint y: 105, endPoint x: 314, endPoint y: 106, distance: 37.2
click at [349, 105] on span "Abonar dia?" at bounding box center [358, 104] width 33 height 8
click at [305, 102] on textarea at bounding box center [283, 118] width 92 height 67
click at [343, 103] on span "Abonar dia?" at bounding box center [358, 104] width 33 height 8
click at [288, 102] on textarea at bounding box center [283, 118] width 92 height 67
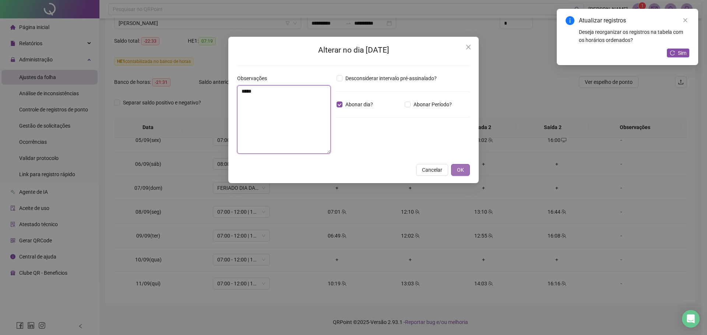
type textarea "*****"
click at [464, 174] on button "OK" at bounding box center [460, 170] width 19 height 12
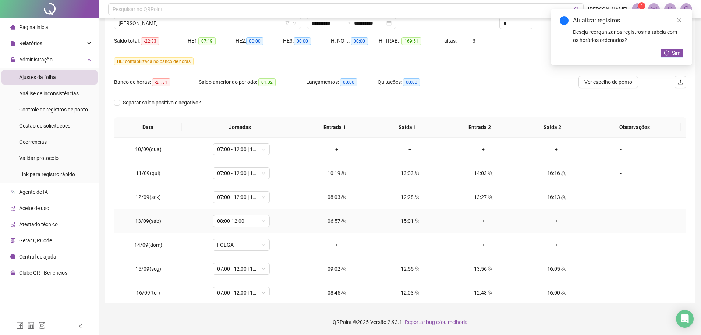
scroll to position [442, 0]
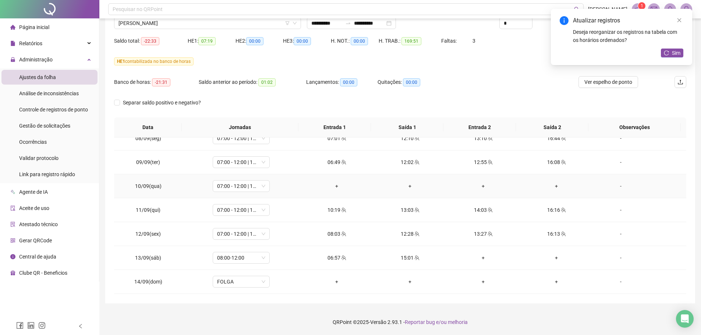
click at [609, 190] on div "-" at bounding box center [620, 186] width 43 height 8
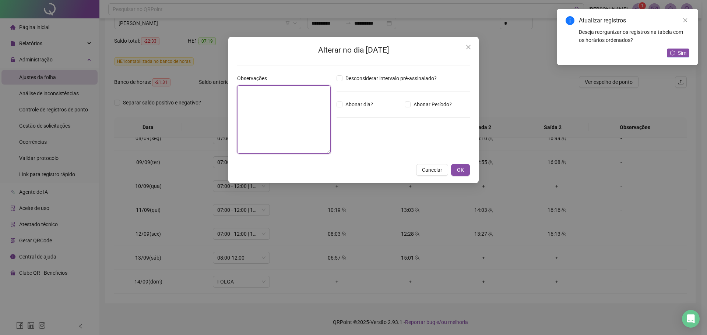
drag, startPoint x: 279, startPoint y: 113, endPoint x: 291, endPoint y: 110, distance: 12.0
click at [282, 112] on textarea at bounding box center [283, 119] width 93 height 68
click at [246, 113] on textarea at bounding box center [283, 119] width 93 height 68
type textarea "********"
click at [463, 169] on span "OK" at bounding box center [460, 170] width 7 height 8
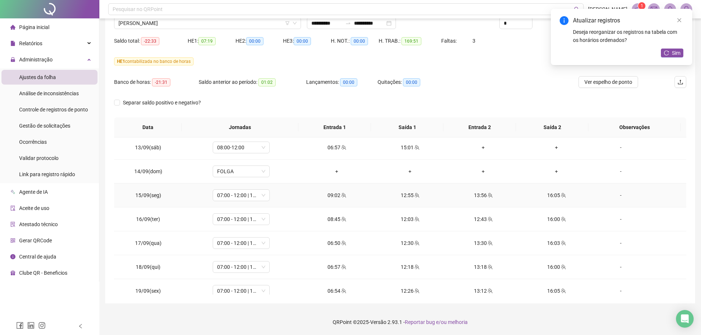
scroll to position [585, 0]
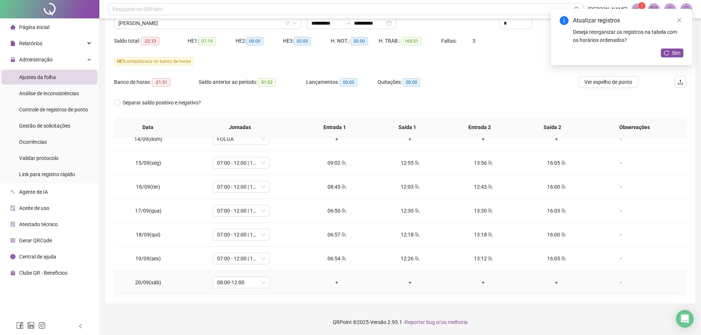
click at [614, 284] on div "-" at bounding box center [620, 283] width 43 height 8
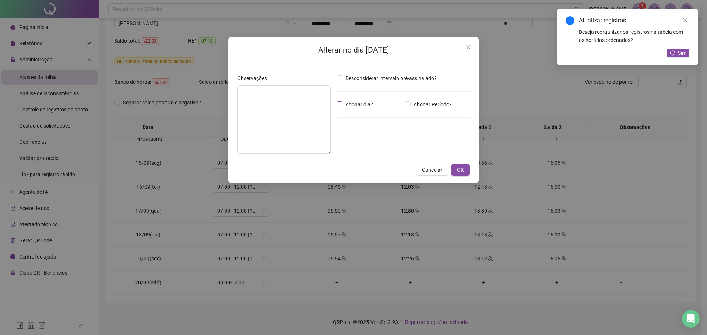
click at [349, 101] on span "Abonar dia?" at bounding box center [358, 104] width 33 height 8
click at [262, 118] on textarea at bounding box center [283, 119] width 93 height 68
type textarea "*****"
click at [465, 169] on button "OK" at bounding box center [460, 170] width 19 height 12
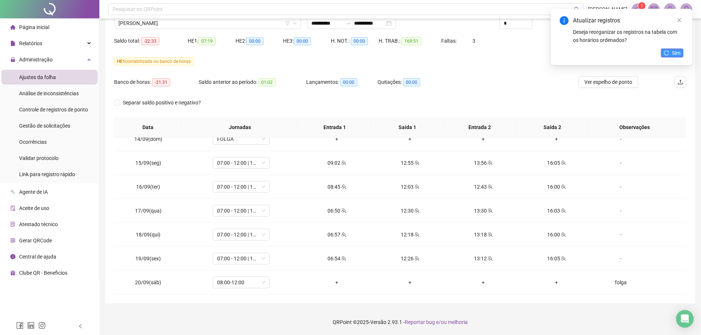
click at [674, 54] on span "Sim" at bounding box center [676, 53] width 8 height 8
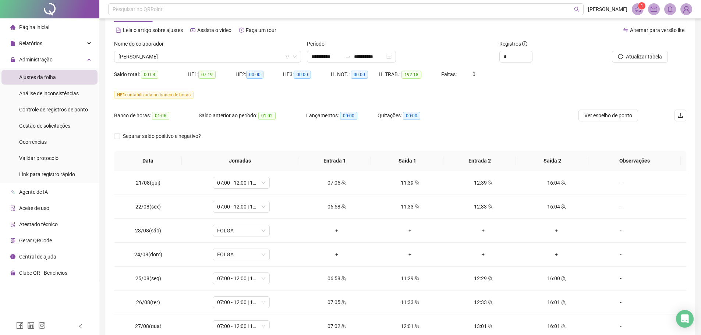
scroll to position [0, 0]
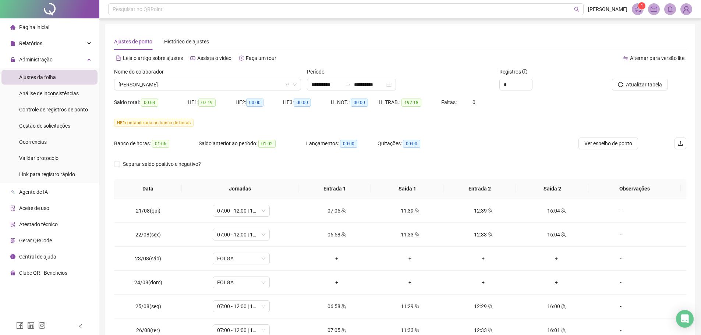
click at [500, 142] on div "Banco de horas: 01:06 Saldo anterior ao período: 01:02 Lançamentos: 00:00 Quita…" at bounding box center [328, 148] width 429 height 21
click at [506, 149] on div "Banco de horas: 01:06 Saldo anterior ao período: 01:02 Lançamentos: 00:00 Quita…" at bounding box center [328, 148] width 429 height 21
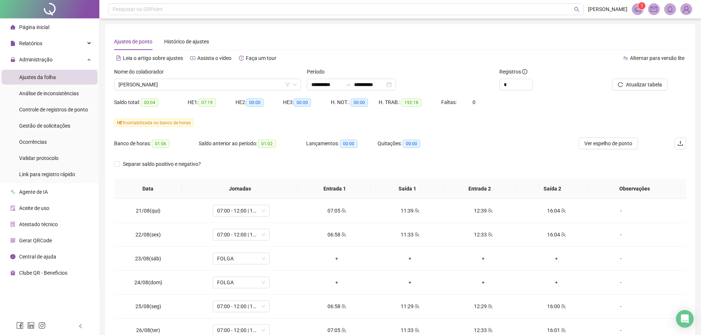
click at [506, 149] on div "Banco de horas: 01:06 Saldo anterior ao período: 01:02 Lançamentos: 00:00 Quita…" at bounding box center [328, 148] width 429 height 21
click at [174, 85] on span "ROSINETE SOUSA REIS" at bounding box center [208, 84] width 178 height 11
click at [487, 117] on div "HE 1 contabilizada no banco de horas" at bounding box center [400, 123] width 572 height 12
click at [183, 85] on span "ROSINETE SOUSA REIS" at bounding box center [208, 84] width 178 height 11
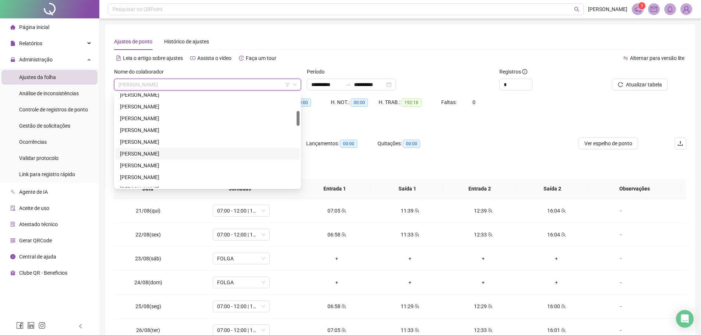
scroll to position [147, 0]
drag, startPoint x: 149, startPoint y: 129, endPoint x: 181, endPoint y: 136, distance: 33.1
click at [148, 129] on div "FELIPE GOMES DA SILVA" at bounding box center [207, 129] width 175 height 8
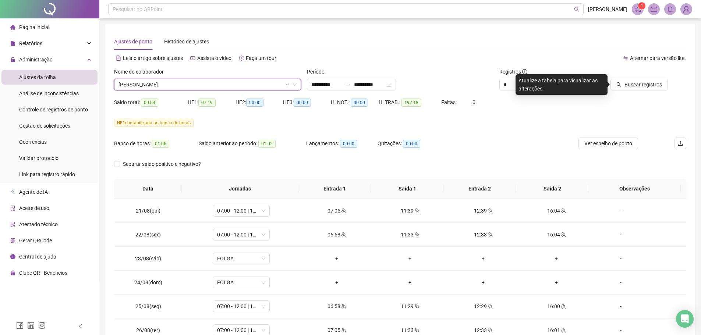
drag, startPoint x: 499, startPoint y: 133, endPoint x: 519, endPoint y: 129, distance: 21.0
click at [514, 131] on div "HE 1 contabilizada no banco de horas" at bounding box center [400, 127] width 572 height 21
click at [639, 84] on span "Buscar registros" at bounding box center [644, 85] width 38 height 8
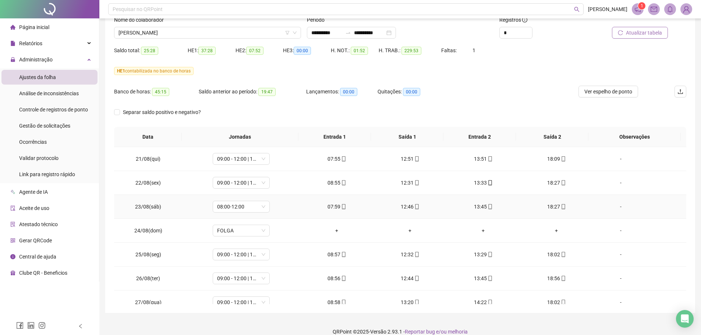
scroll to position [0, 0]
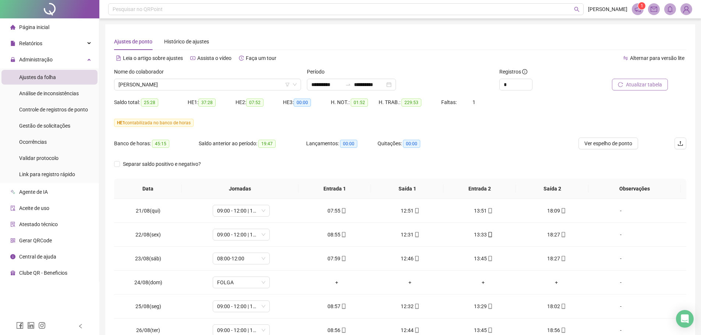
click at [515, 137] on div "HE 1 contabilizada no banco de horas" at bounding box center [400, 127] width 572 height 21
click at [199, 86] on span "FELIPE GOMES DA SILVA" at bounding box center [208, 84] width 178 height 11
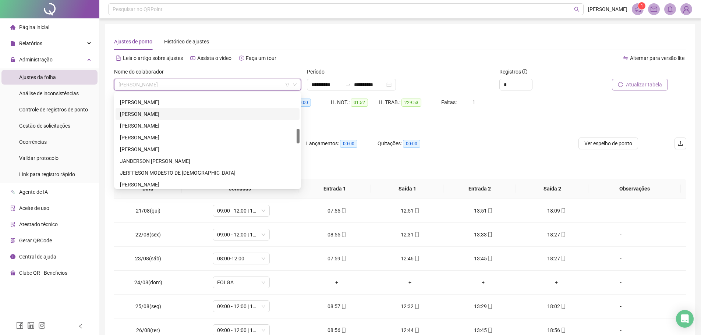
scroll to position [258, 0]
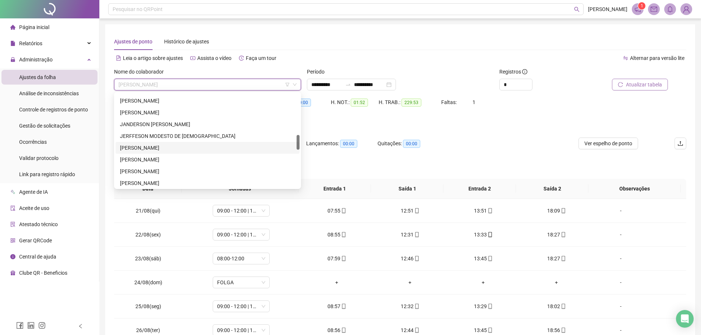
click at [150, 147] on div "JOAO FELIPE DE SOUZA FILHO" at bounding box center [207, 148] width 175 height 8
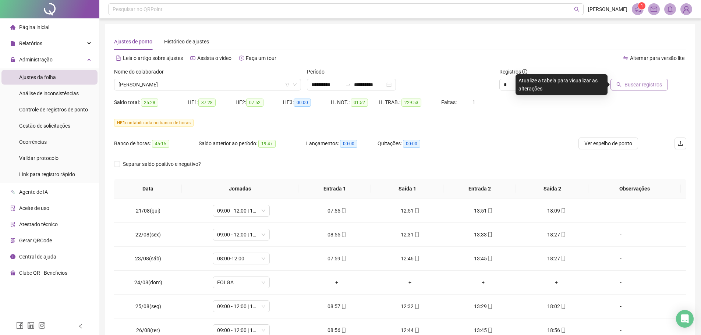
drag, startPoint x: 491, startPoint y: 143, endPoint x: 541, endPoint y: 128, distance: 52.6
click at [491, 143] on div "Banco de horas: 45:15 Saldo anterior ao período: 19:47 Lançamentos: 00:00 Quita…" at bounding box center [328, 148] width 429 height 21
click at [646, 87] on span "Buscar registros" at bounding box center [644, 85] width 38 height 8
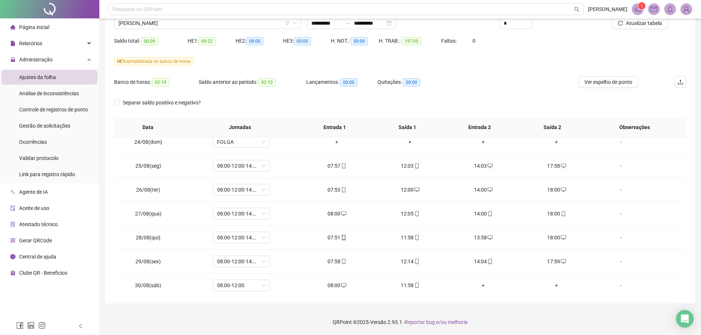
scroll to position [0, 0]
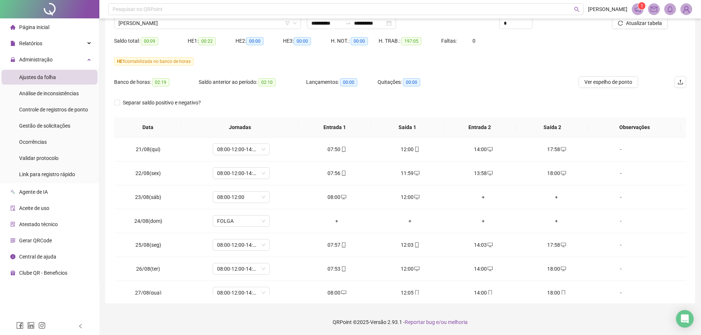
click at [491, 70] on div "HE 1 contabilizada no banco de horas" at bounding box center [400, 66] width 572 height 21
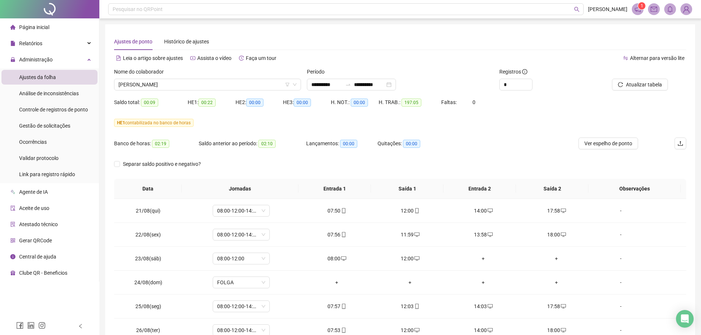
click at [36, 28] on span "Página inicial" at bounding box center [34, 27] width 30 height 6
